Goal: Task Accomplishment & Management: Manage account settings

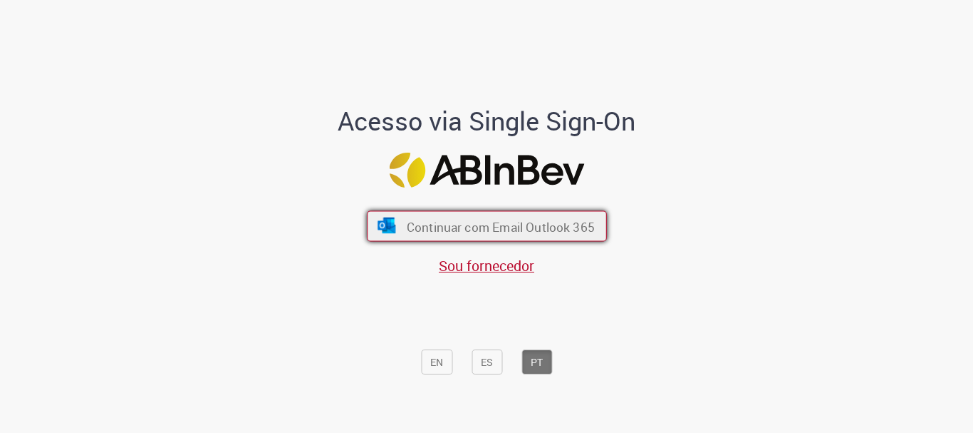
click at [486, 224] on font "Continuar com Email Outlook 365" at bounding box center [500, 226] width 188 height 16
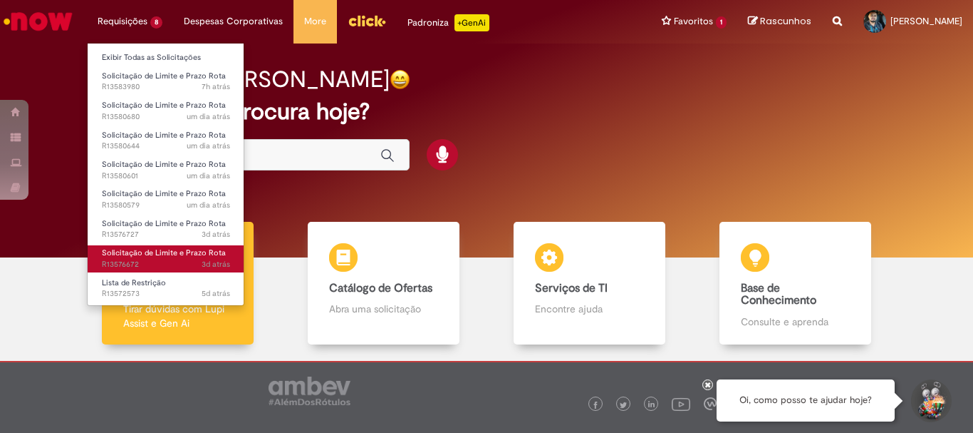
click at [138, 265] on span "3d atrás 3 dias atrás R13576672" at bounding box center [166, 264] width 128 height 11
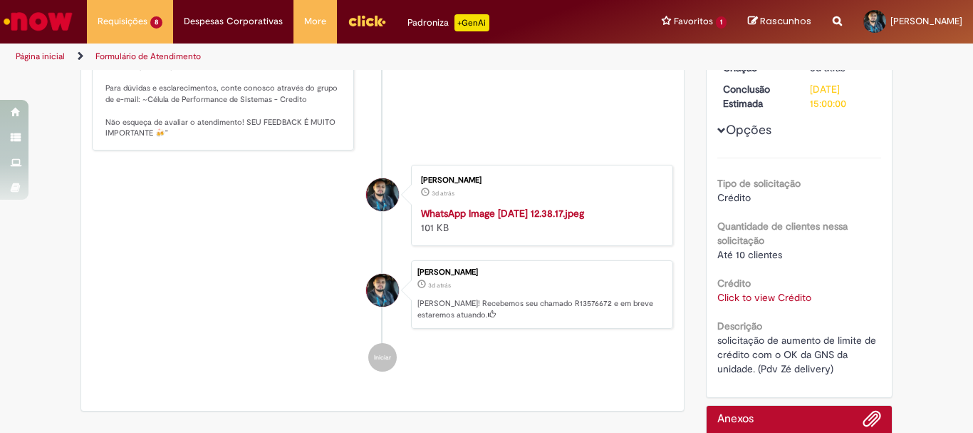
scroll to position [248, 0]
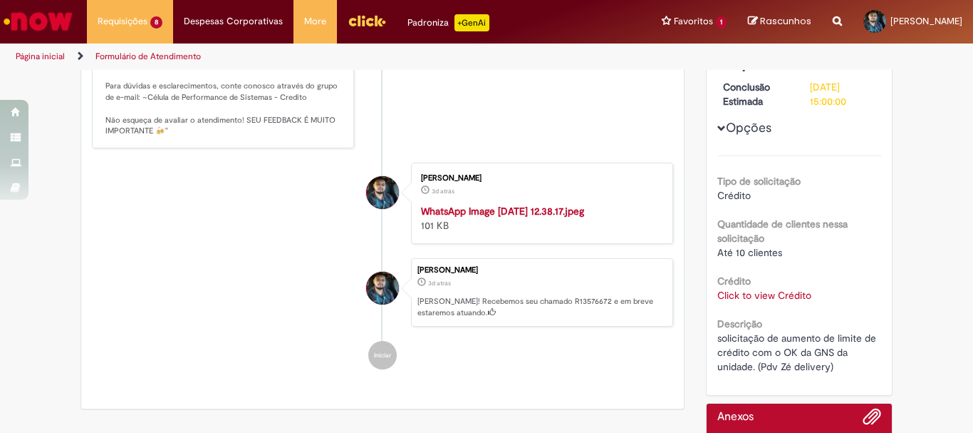
click at [751, 296] on link "Click to view Crédito" at bounding box center [765, 295] width 94 height 13
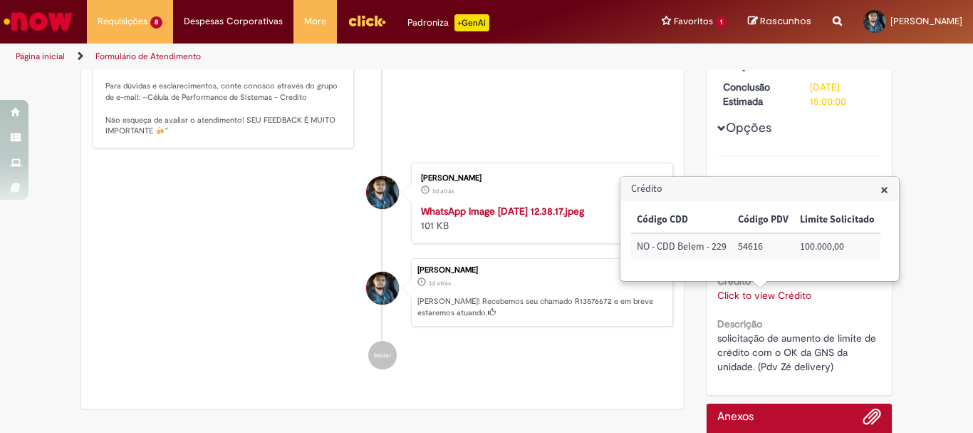
click at [884, 192] on span "×" at bounding box center [885, 189] width 8 height 19
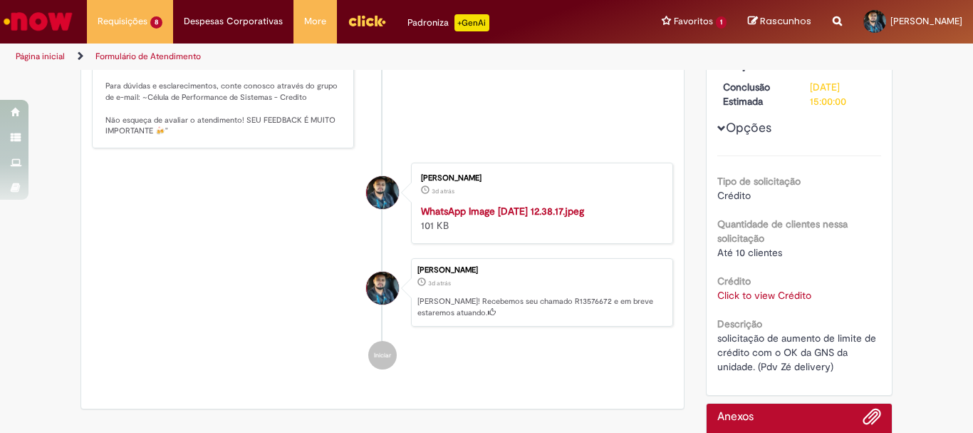
scroll to position [0, 0]
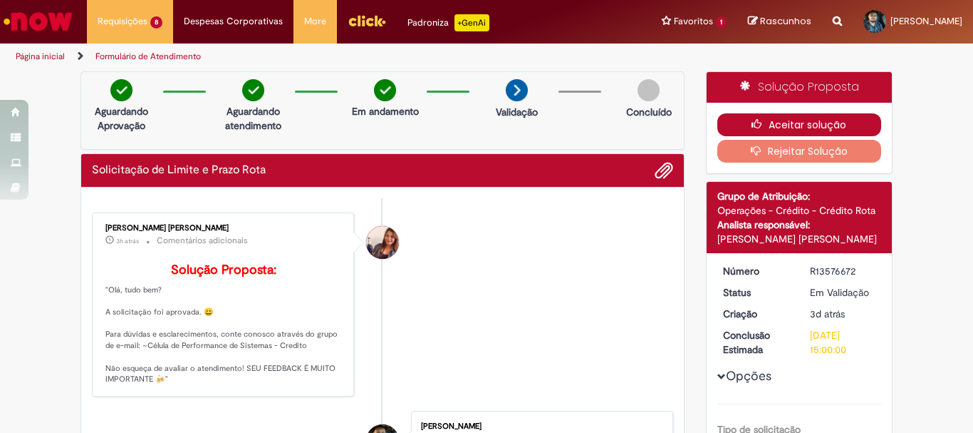
click at [801, 125] on button "Aceitar solução" at bounding box center [800, 124] width 165 height 23
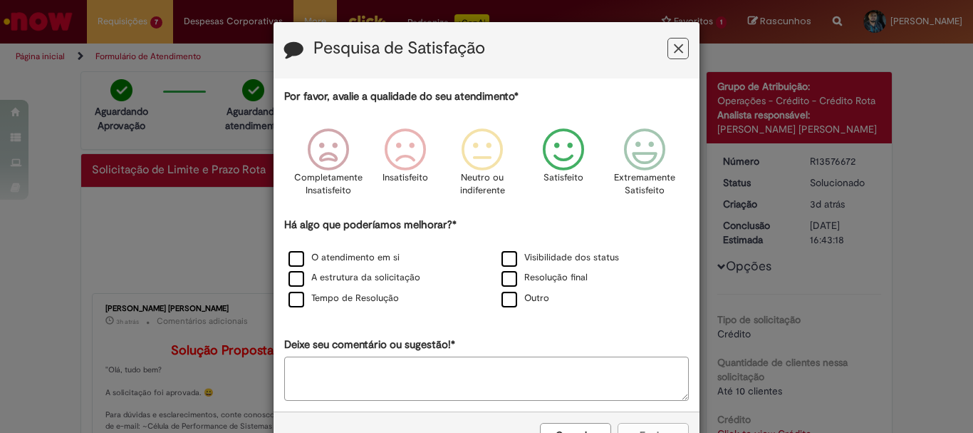
click at [554, 165] on icon "Feedback" at bounding box center [563, 149] width 53 height 43
click at [291, 257] on label "O atendimento em si" at bounding box center [344, 258] width 111 height 14
click at [633, 428] on button "Enviar" at bounding box center [653, 435] width 71 height 24
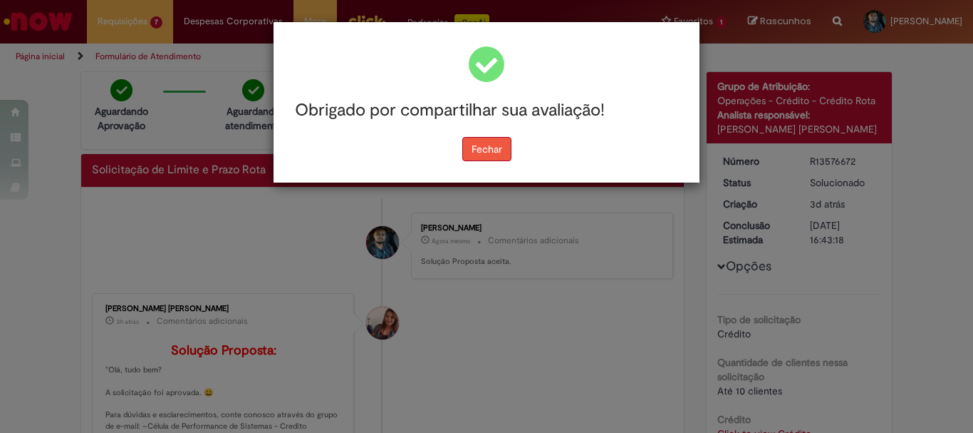
click at [489, 148] on button "Fechar" at bounding box center [486, 149] width 49 height 24
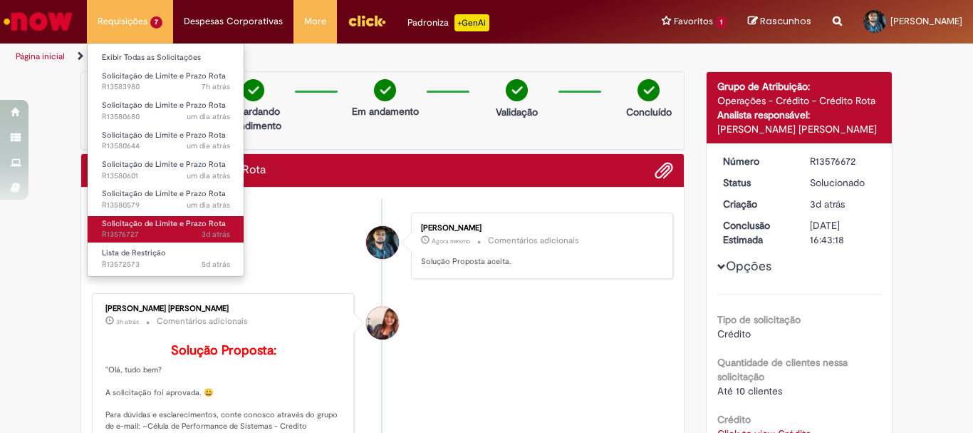
click at [126, 218] on span "Solicitação de Limite e Prazo Rota" at bounding box center [164, 223] width 124 height 11
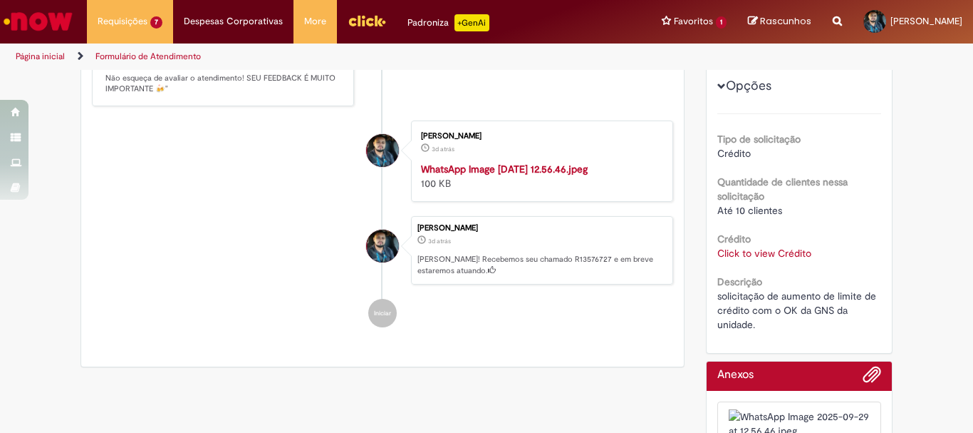
scroll to position [305, 0]
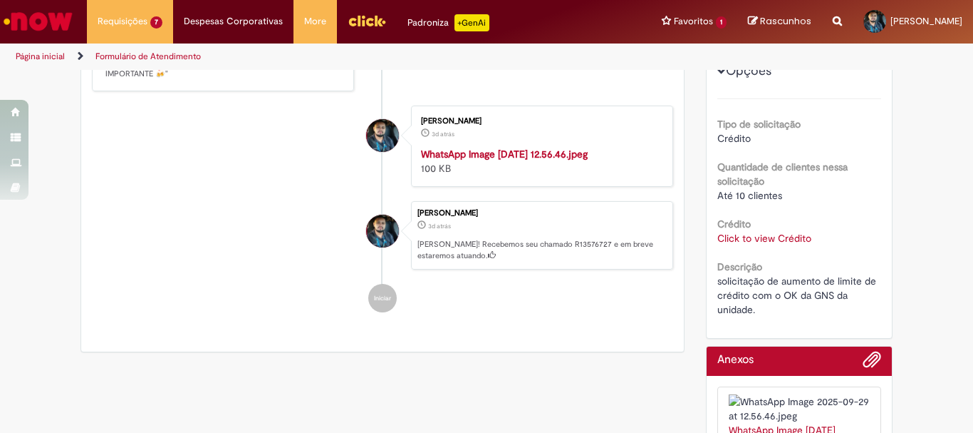
click at [792, 237] on link "Click to view Crédito" at bounding box center [765, 238] width 94 height 13
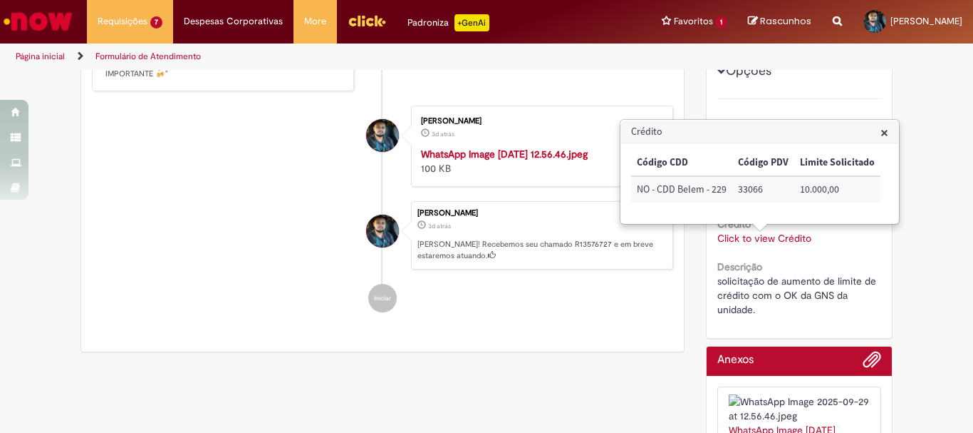
click at [882, 133] on span "×" at bounding box center [885, 132] width 8 height 19
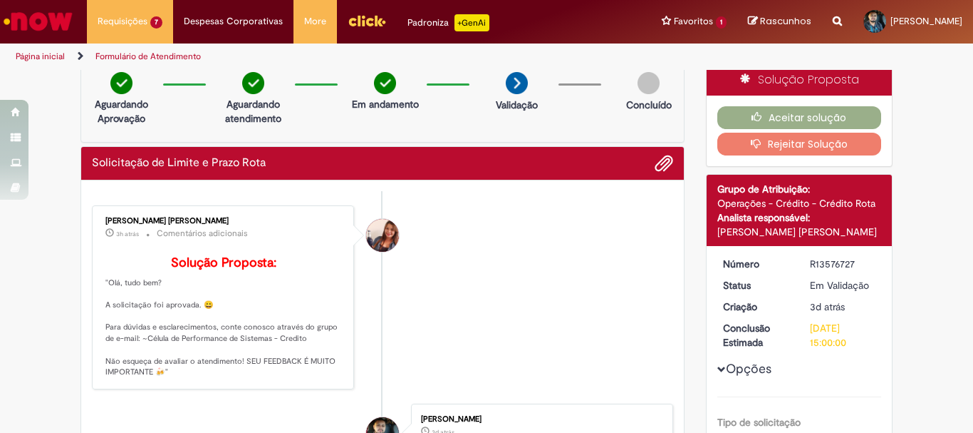
scroll to position [0, 0]
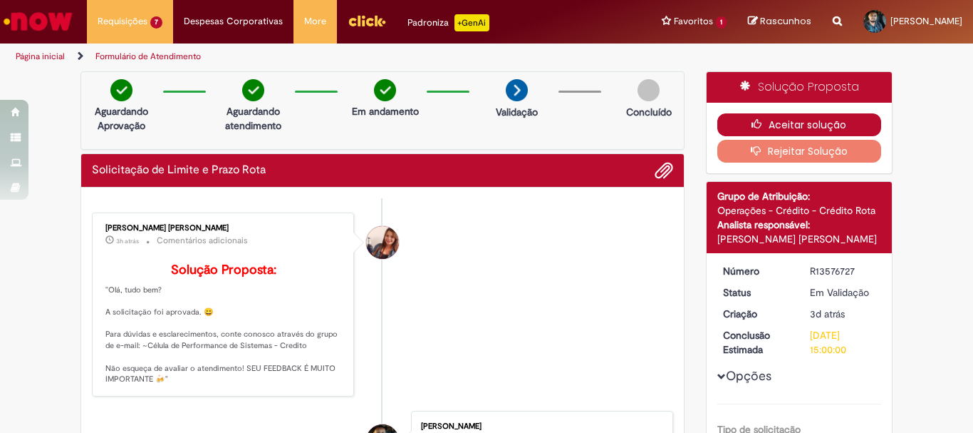
click at [802, 128] on button "Aceitar solução" at bounding box center [800, 124] width 165 height 23
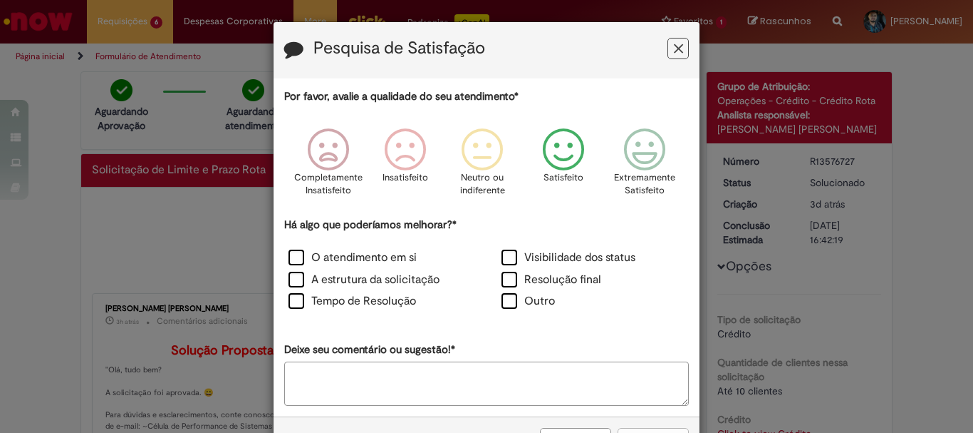
click at [574, 148] on icon "Feedback" at bounding box center [563, 149] width 53 height 43
click at [295, 253] on label "O atendimento em si" at bounding box center [353, 257] width 128 height 16
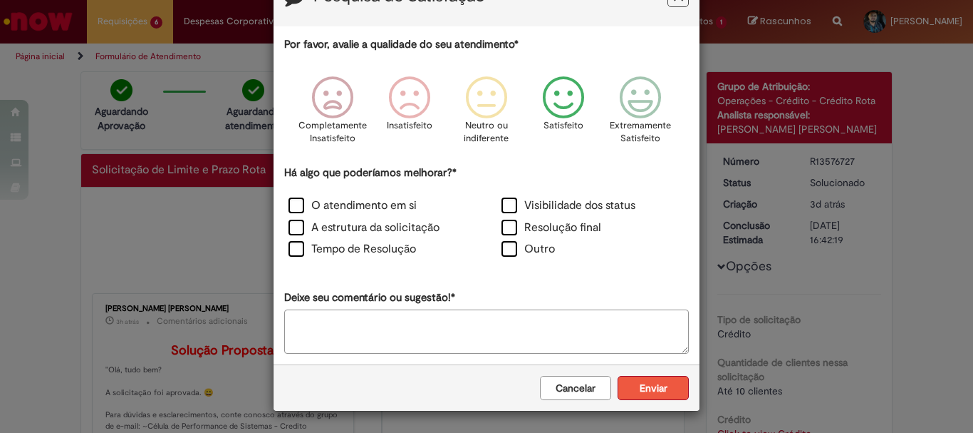
scroll to position [52, 0]
click at [656, 382] on button "Enviar" at bounding box center [653, 388] width 71 height 24
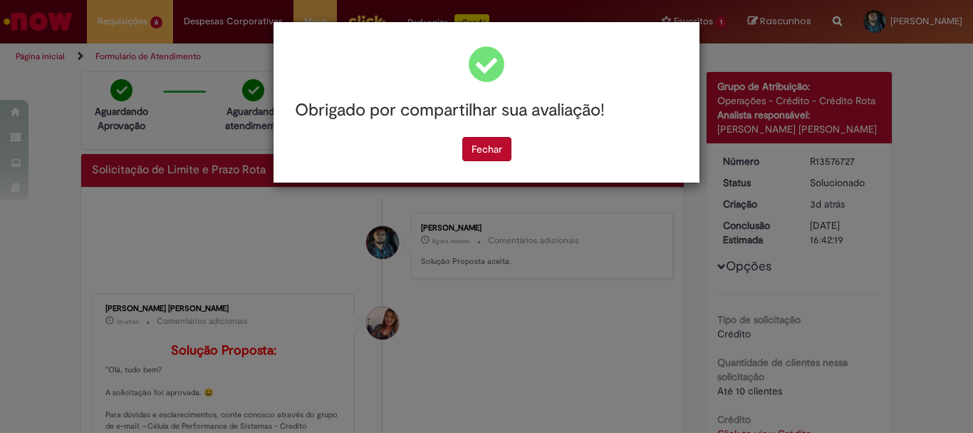
scroll to position [0, 0]
click at [487, 149] on button "Fechar" at bounding box center [486, 149] width 49 height 24
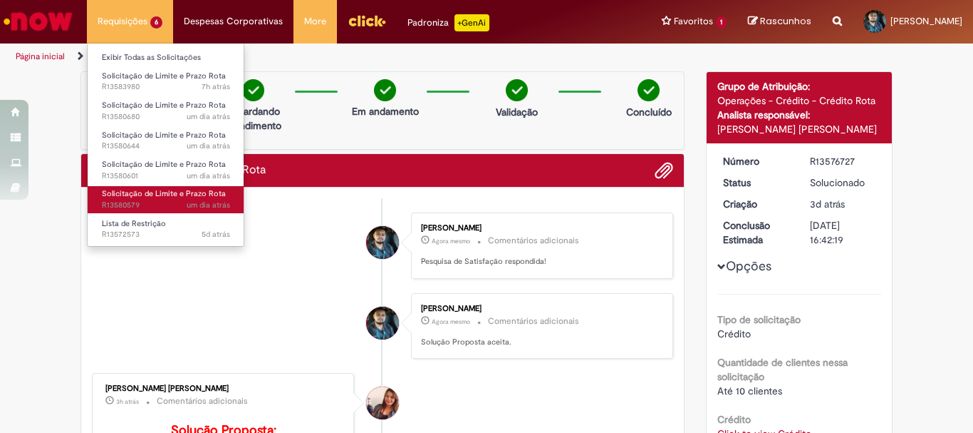
click at [130, 201] on span "um dia atrás um dia atrás R13580579" at bounding box center [166, 205] width 128 height 11
